Goal: Task Accomplishment & Management: Complete application form

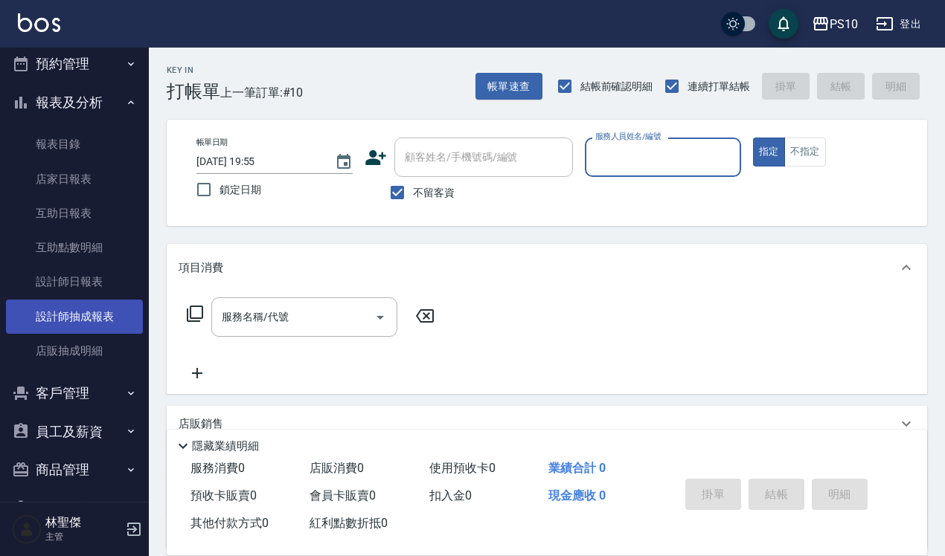
scroll to position [343, 0]
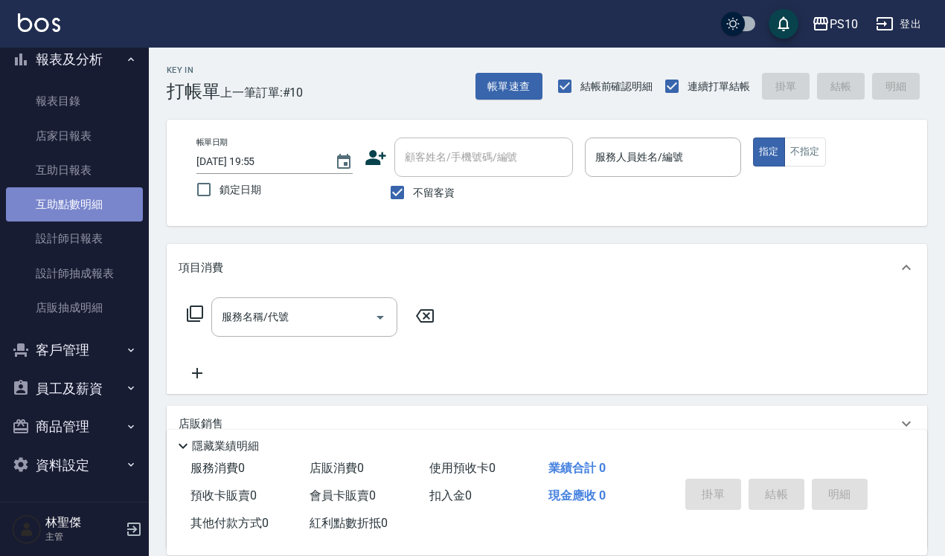
click at [102, 205] on link "互助點數明細" at bounding box center [74, 204] width 137 height 34
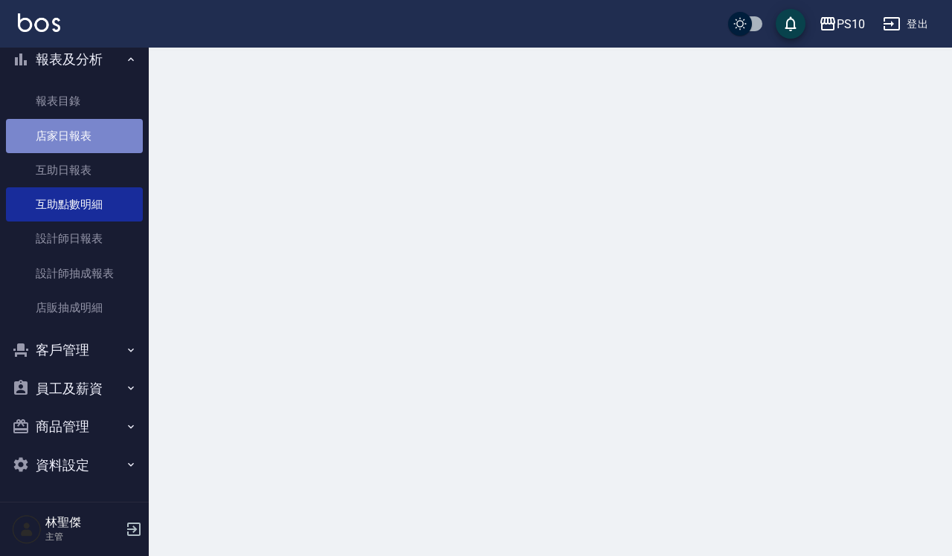
click at [98, 120] on link "店家日報表" at bounding box center [74, 136] width 137 height 34
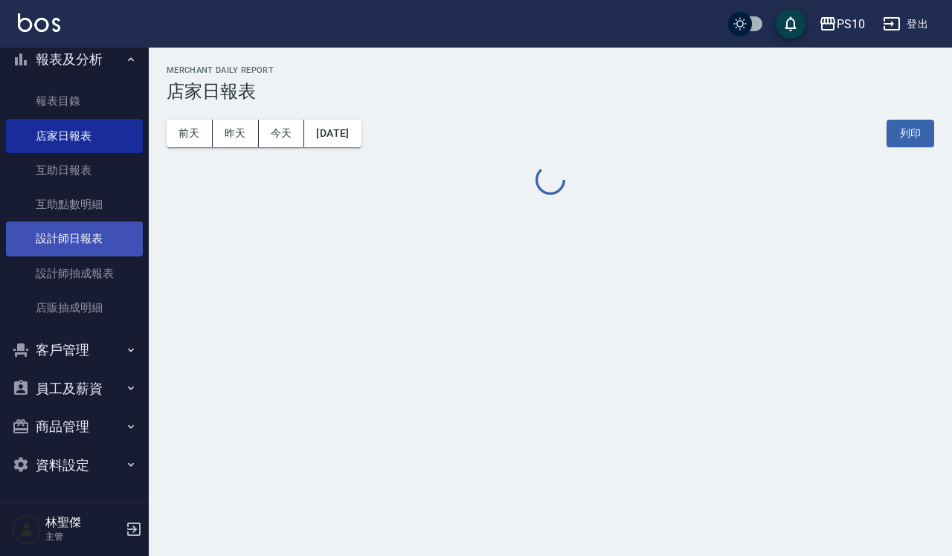
click at [97, 238] on link "設計師日報表" at bounding box center [74, 239] width 137 height 34
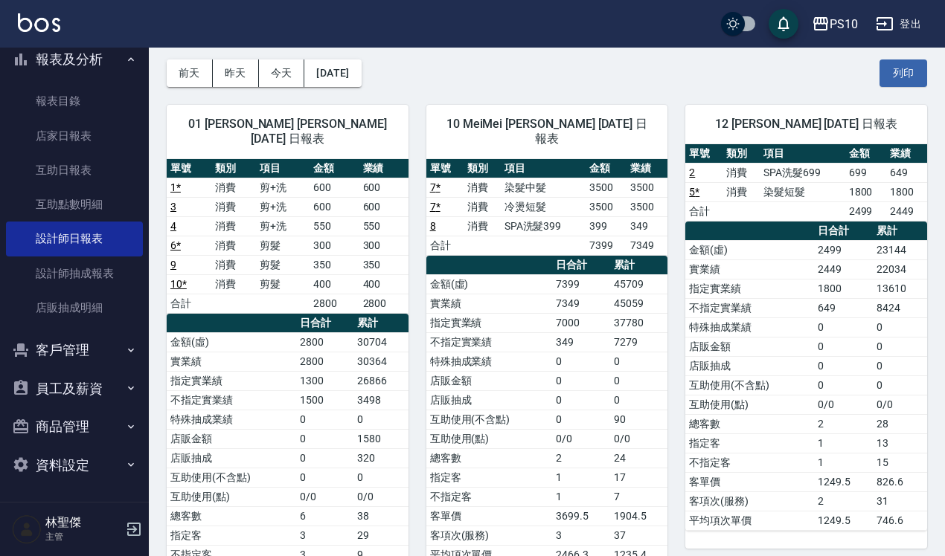
scroll to position [93, 0]
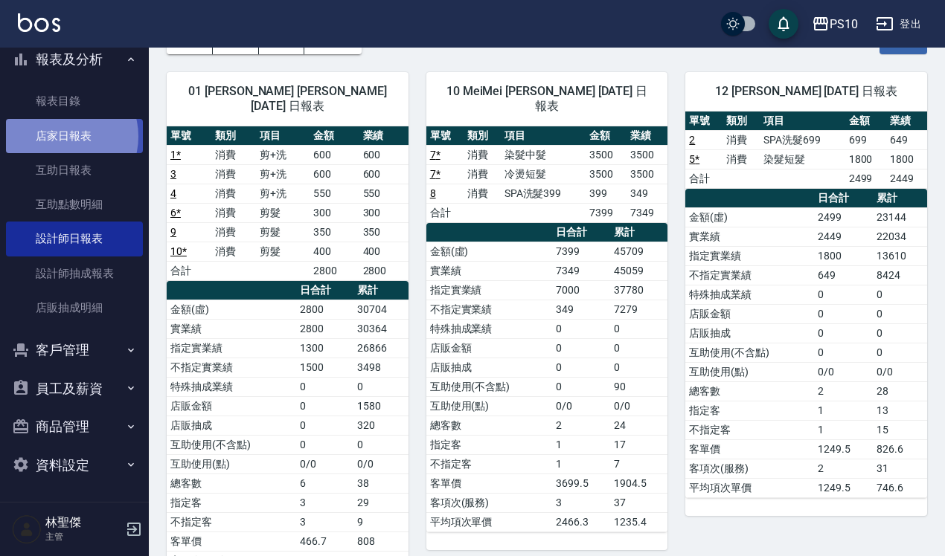
click at [64, 136] on link "店家日報表" at bounding box center [74, 136] width 137 height 34
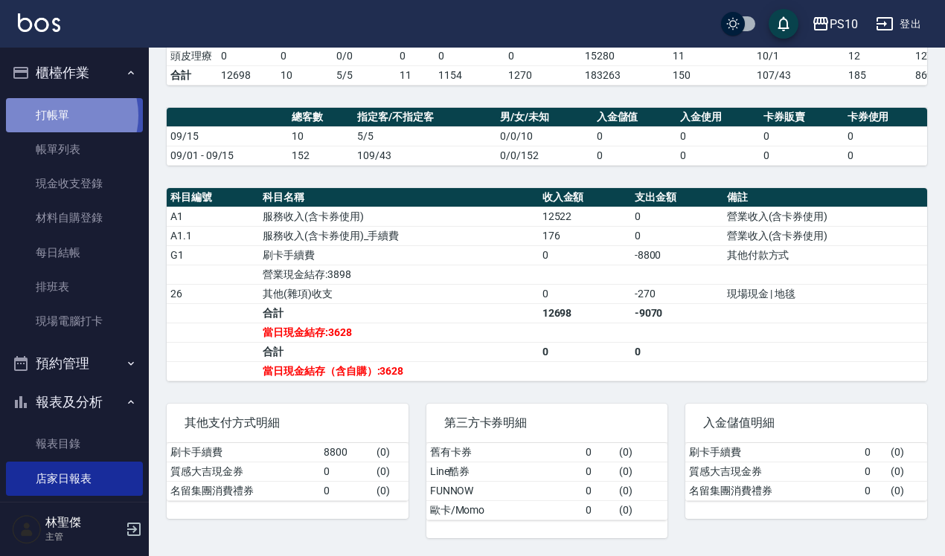
click at [61, 115] on link "打帳單" at bounding box center [74, 115] width 137 height 34
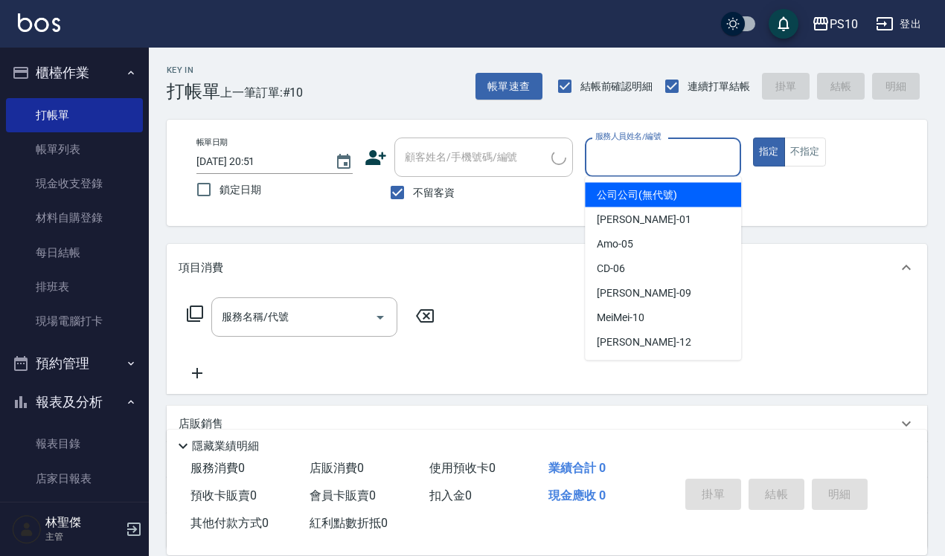
click at [611, 164] on input "服務人員姓名/編號" at bounding box center [662, 157] width 143 height 26
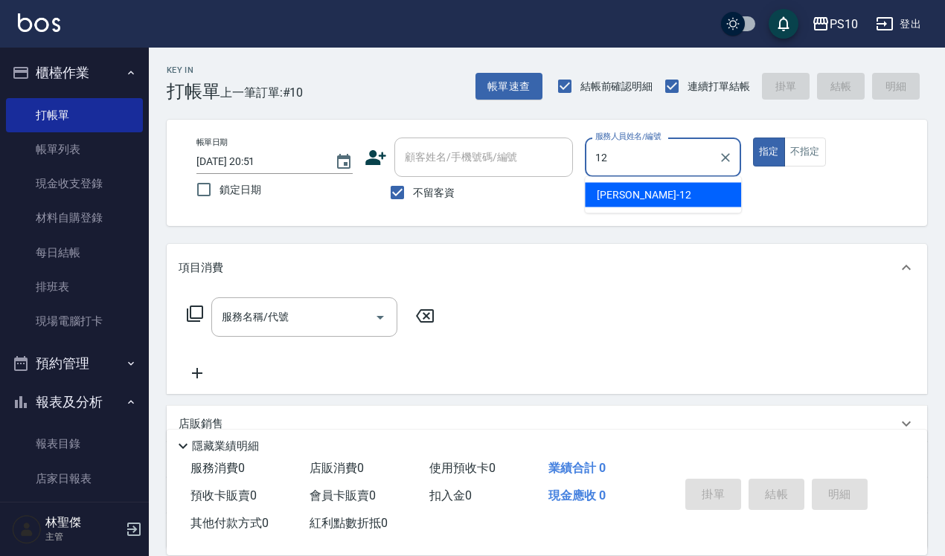
type input "[PERSON_NAME]-12"
type button "true"
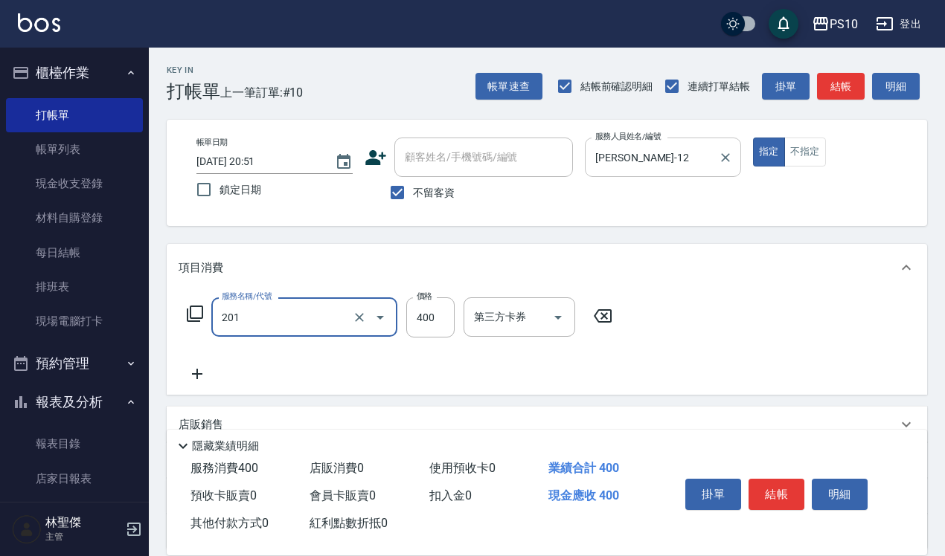
type input "剪髮(201)"
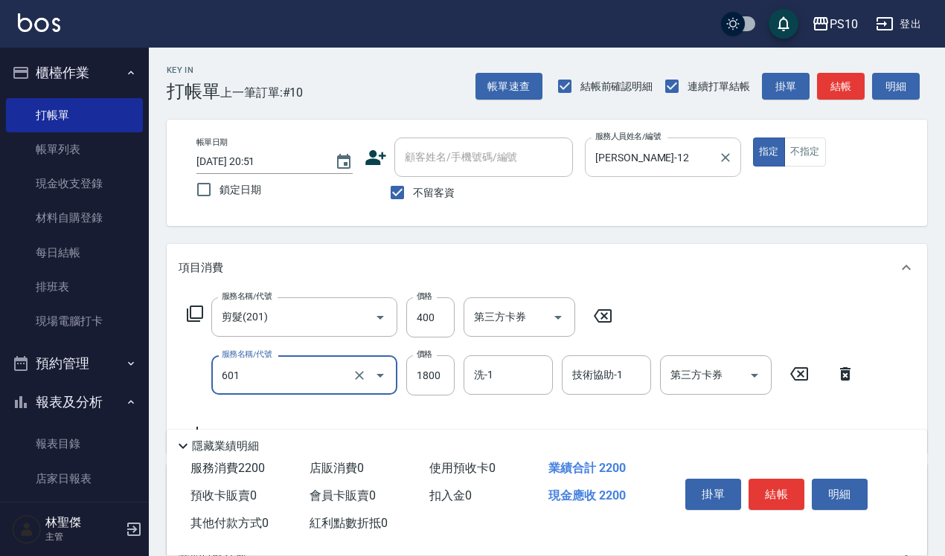
type input "醫學頭皮(601)"
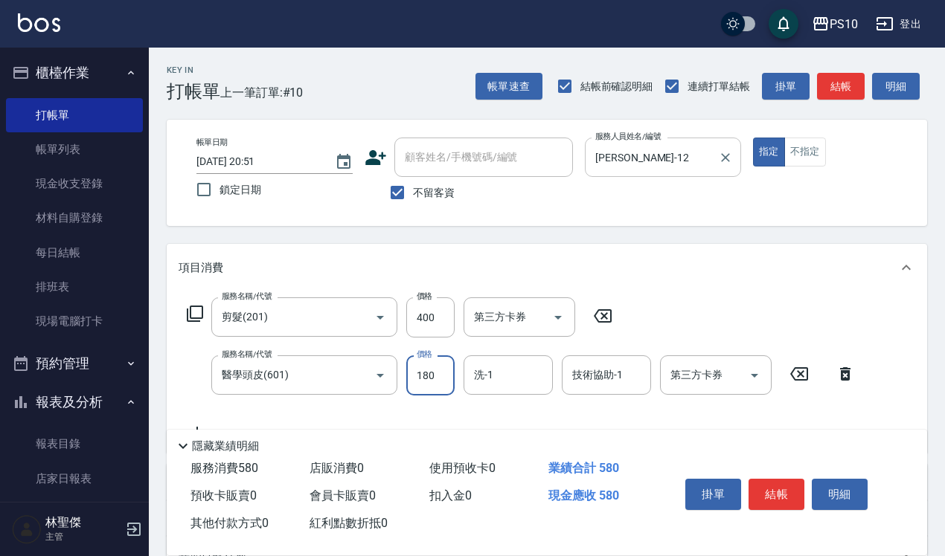
type input "1800"
type input "4"
type input "蘆薈髮膜5次(604)"
type input "4500"
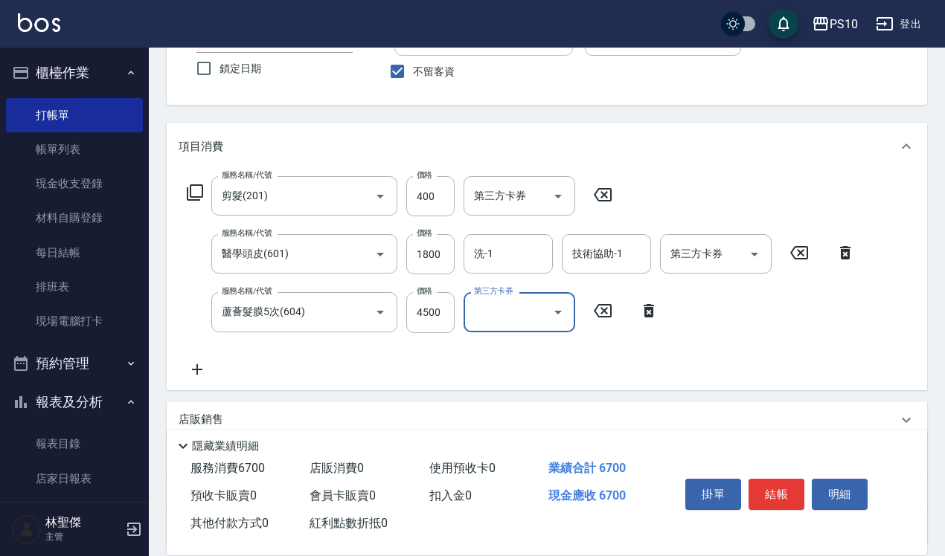
scroll to position [251, 0]
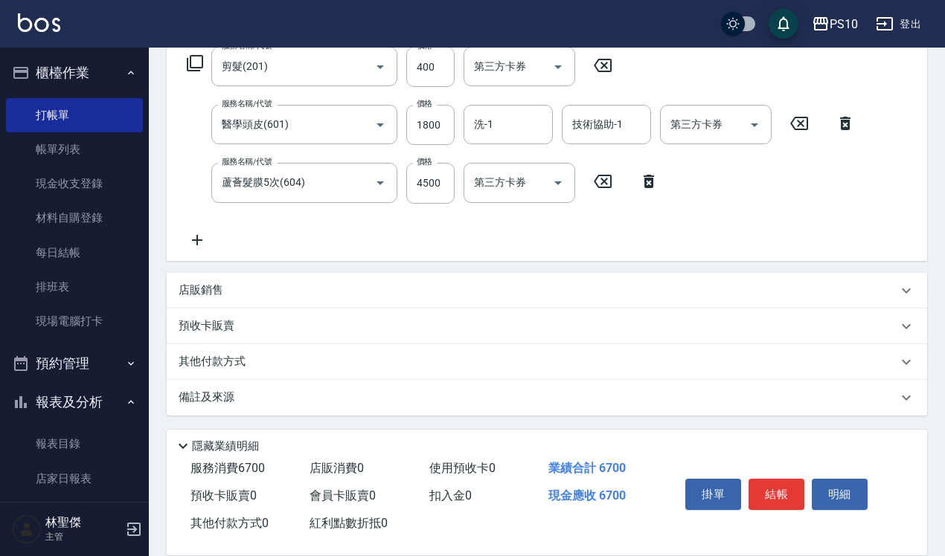
click at [244, 355] on p "其他付款方式" at bounding box center [215, 362] width 74 height 16
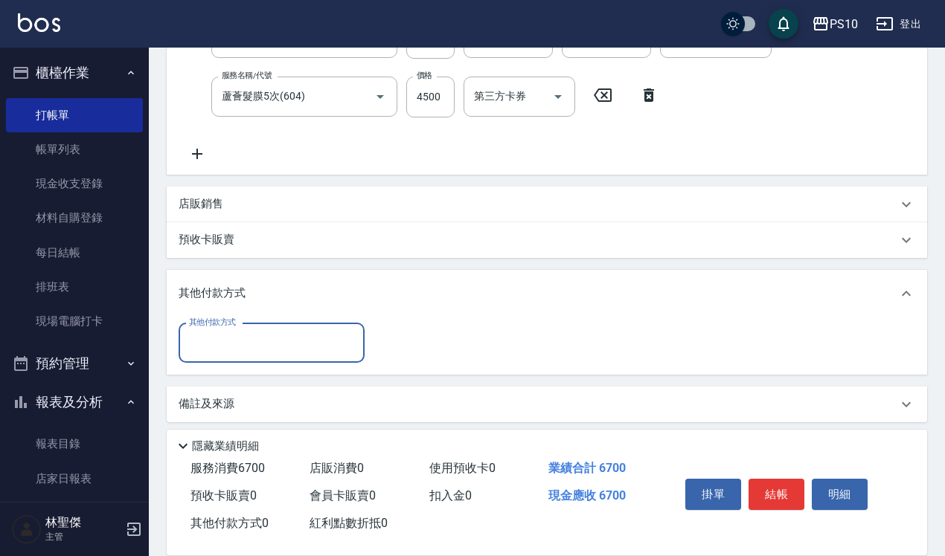
scroll to position [343, 0]
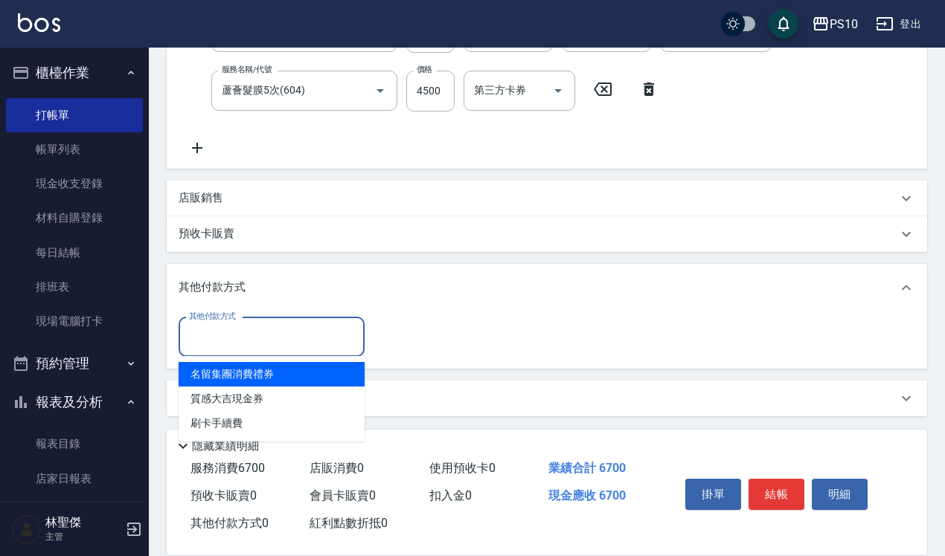
click at [269, 328] on input "其他付款方式" at bounding box center [271, 337] width 173 height 26
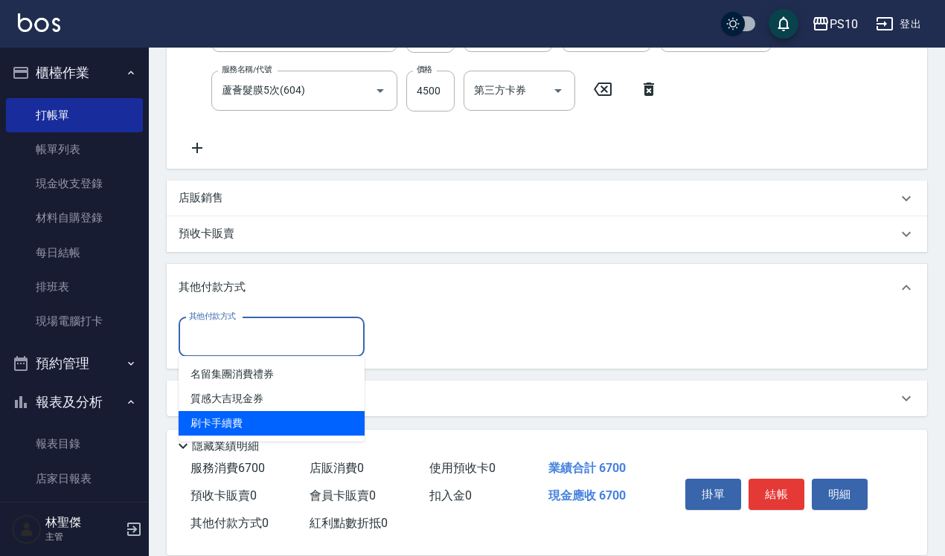
click at [254, 417] on span "刷卡手續費" at bounding box center [271, 423] width 186 height 25
type input "刷卡手續費"
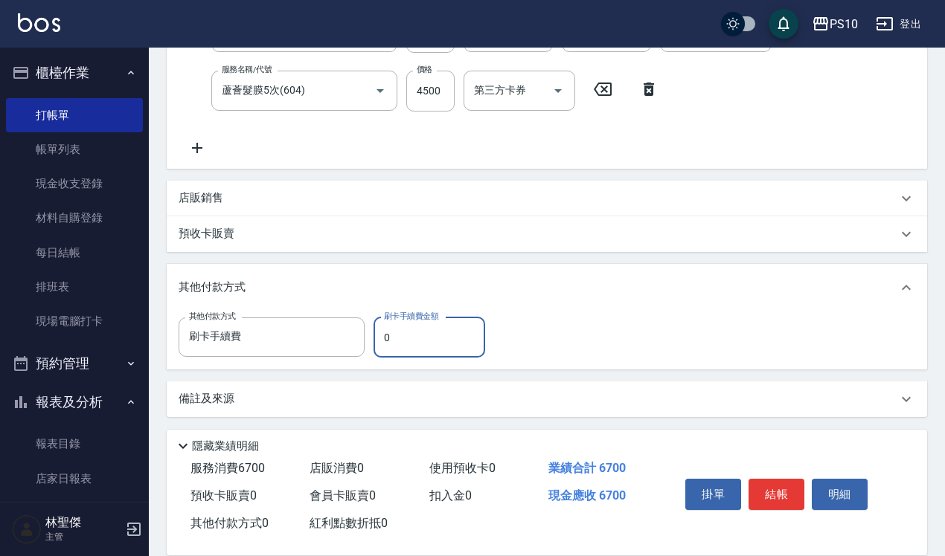
drag, startPoint x: 380, startPoint y: 335, endPoint x: 493, endPoint y: 329, distance: 113.2
click at [493, 329] on div "其他付款方式 刷卡手續費 其他付款方式 刷卡手續費金額 0 刷卡手續費金額" at bounding box center [335, 338] width 315 height 40
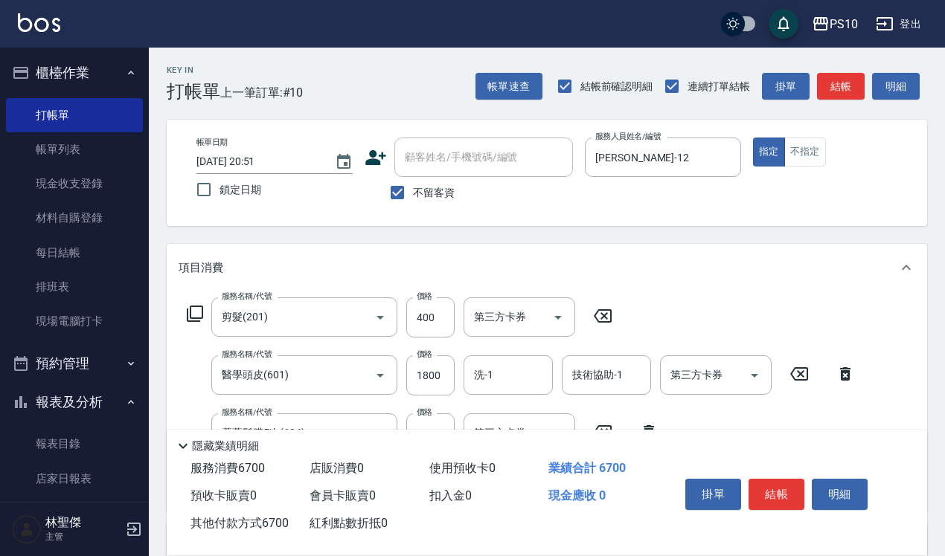
type input "6700"
click at [770, 507] on div "掛單 結帳 明細" at bounding box center [776, 496] width 194 height 47
click at [770, 495] on button "結帳" at bounding box center [776, 494] width 56 height 31
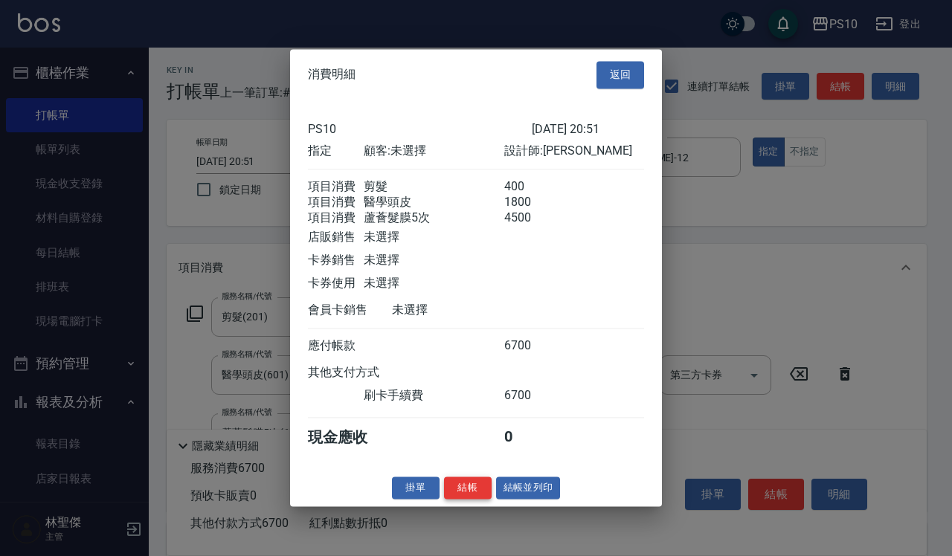
click at [467, 500] on button "結帳" at bounding box center [468, 488] width 48 height 23
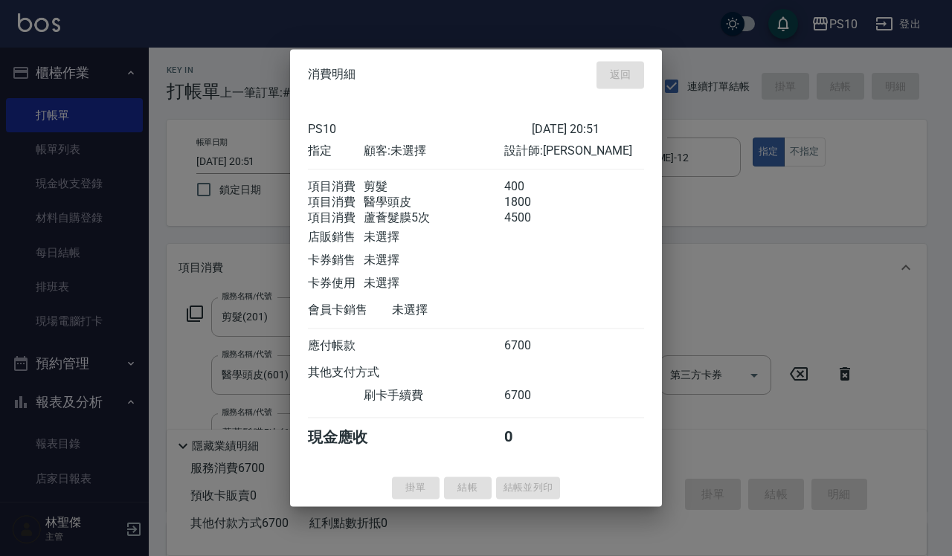
type input "[DATE] 20:52"
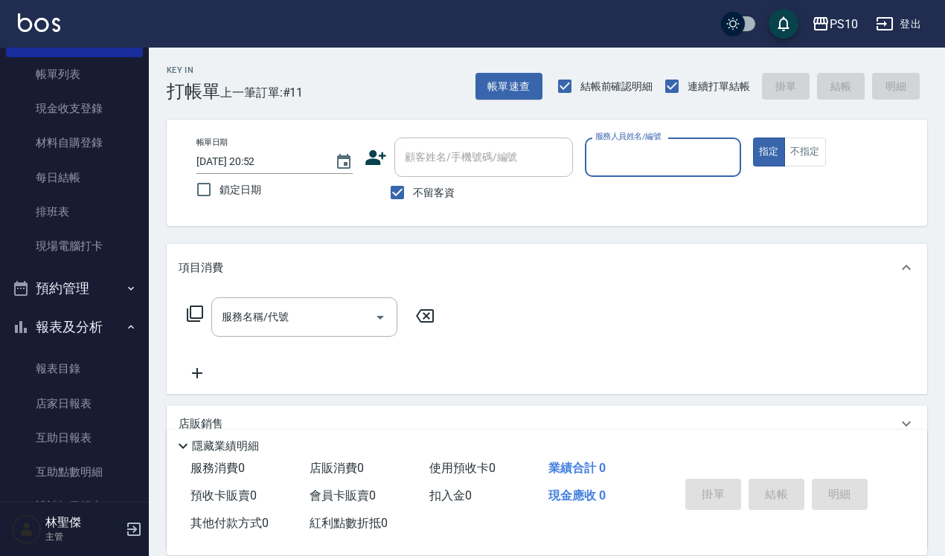
scroll to position [186, 0]
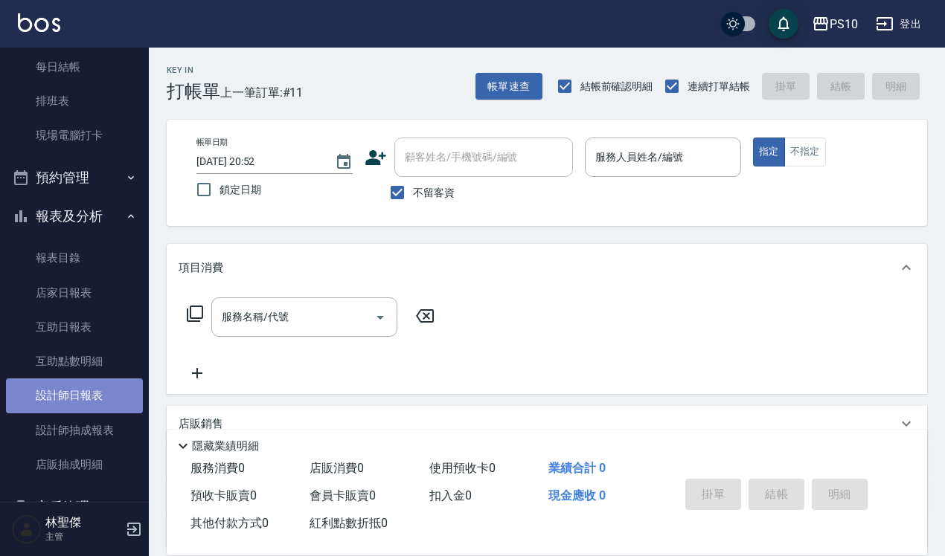
click at [101, 390] on link "設計師日報表" at bounding box center [74, 396] width 137 height 34
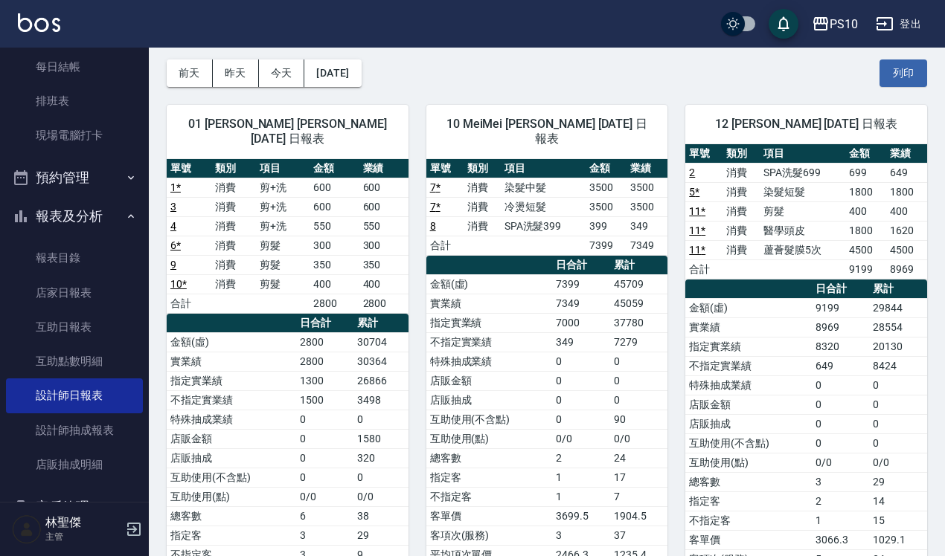
scroll to position [93, 0]
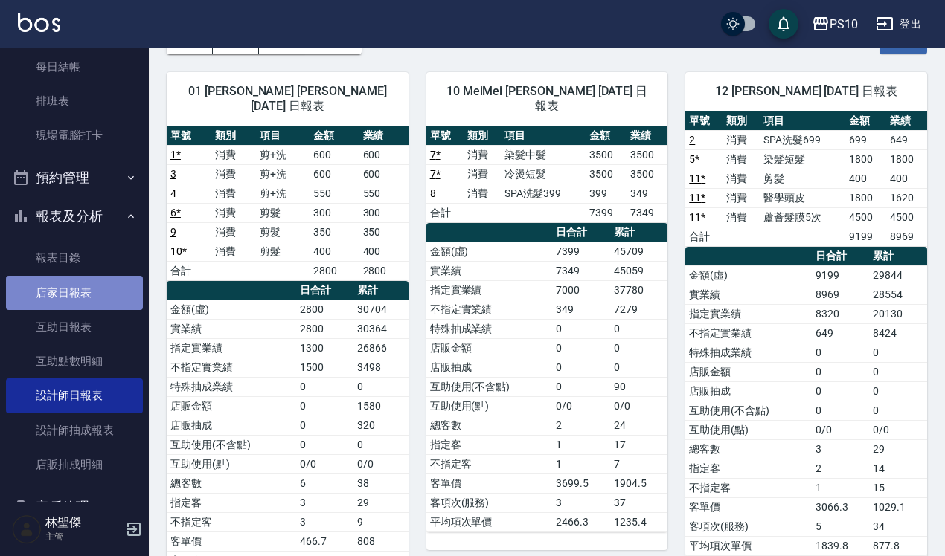
click at [90, 295] on link "店家日報表" at bounding box center [74, 293] width 137 height 34
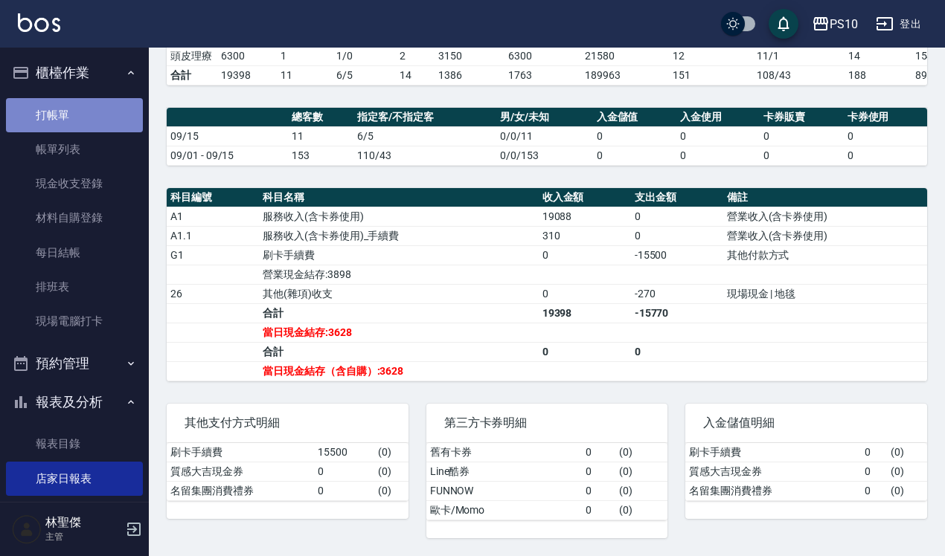
click at [77, 109] on link "打帳單" at bounding box center [74, 115] width 137 height 34
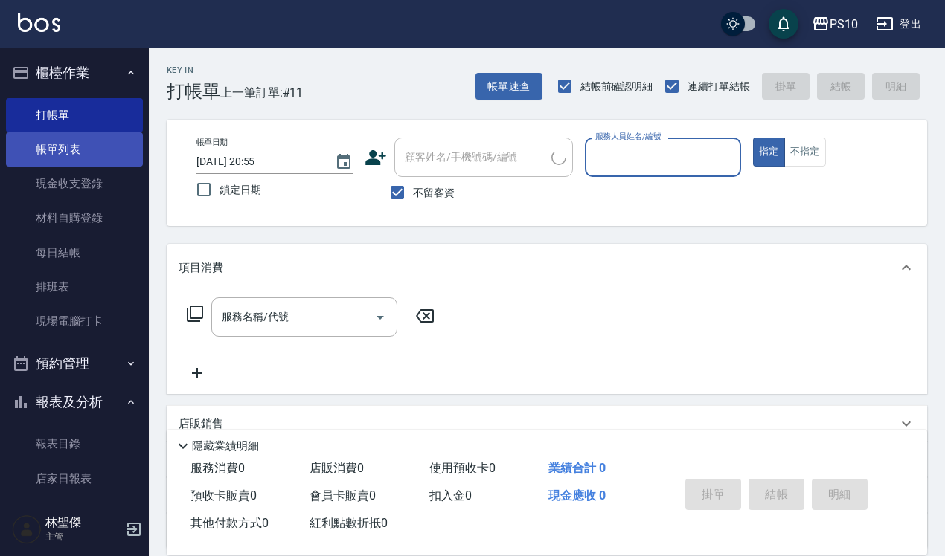
click at [78, 136] on link "帳單列表" at bounding box center [74, 149] width 137 height 34
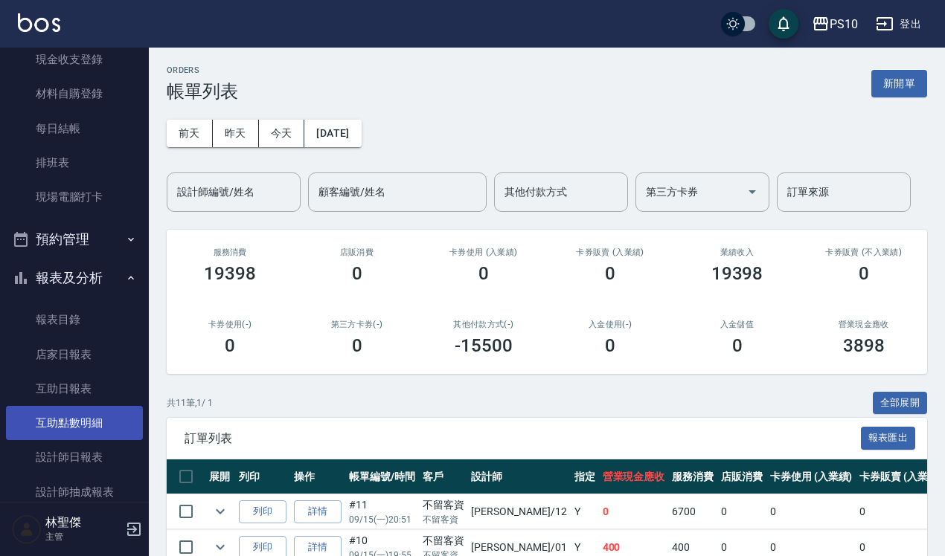
scroll to position [279, 0]
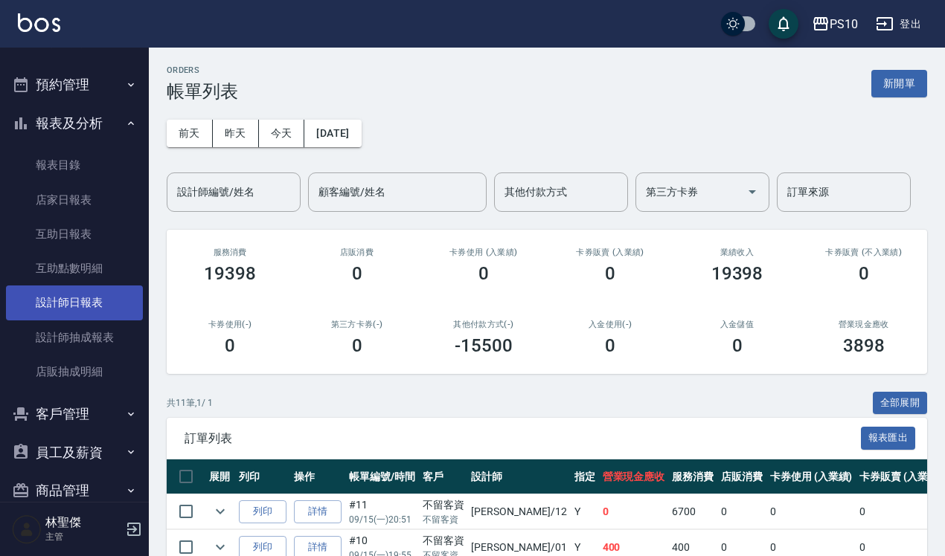
click at [100, 292] on link "設計師日報表" at bounding box center [74, 303] width 137 height 34
